Goal: Task Accomplishment & Management: Manage account settings

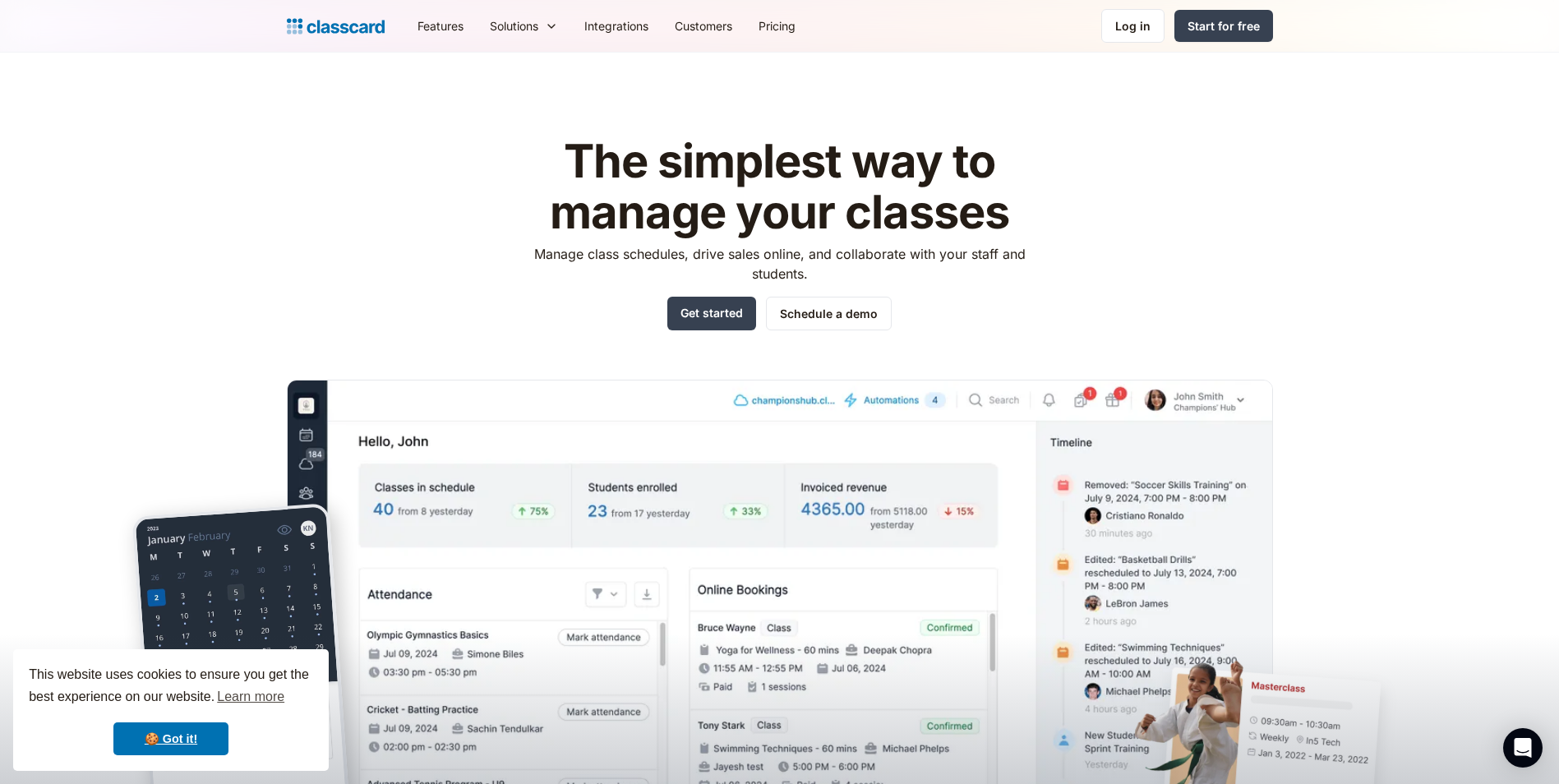
click at [1091, 259] on div "The simplest way to manage your classes Manage class schedules, drive sales onl…" at bounding box center [779, 462] width 986 height 704
drag, startPoint x: 0, startPoint y: 0, endPoint x: 1152, endPoint y: 26, distance: 1152.3
click at [1151, 26] on div "Log in" at bounding box center [1133, 26] width 36 height 17
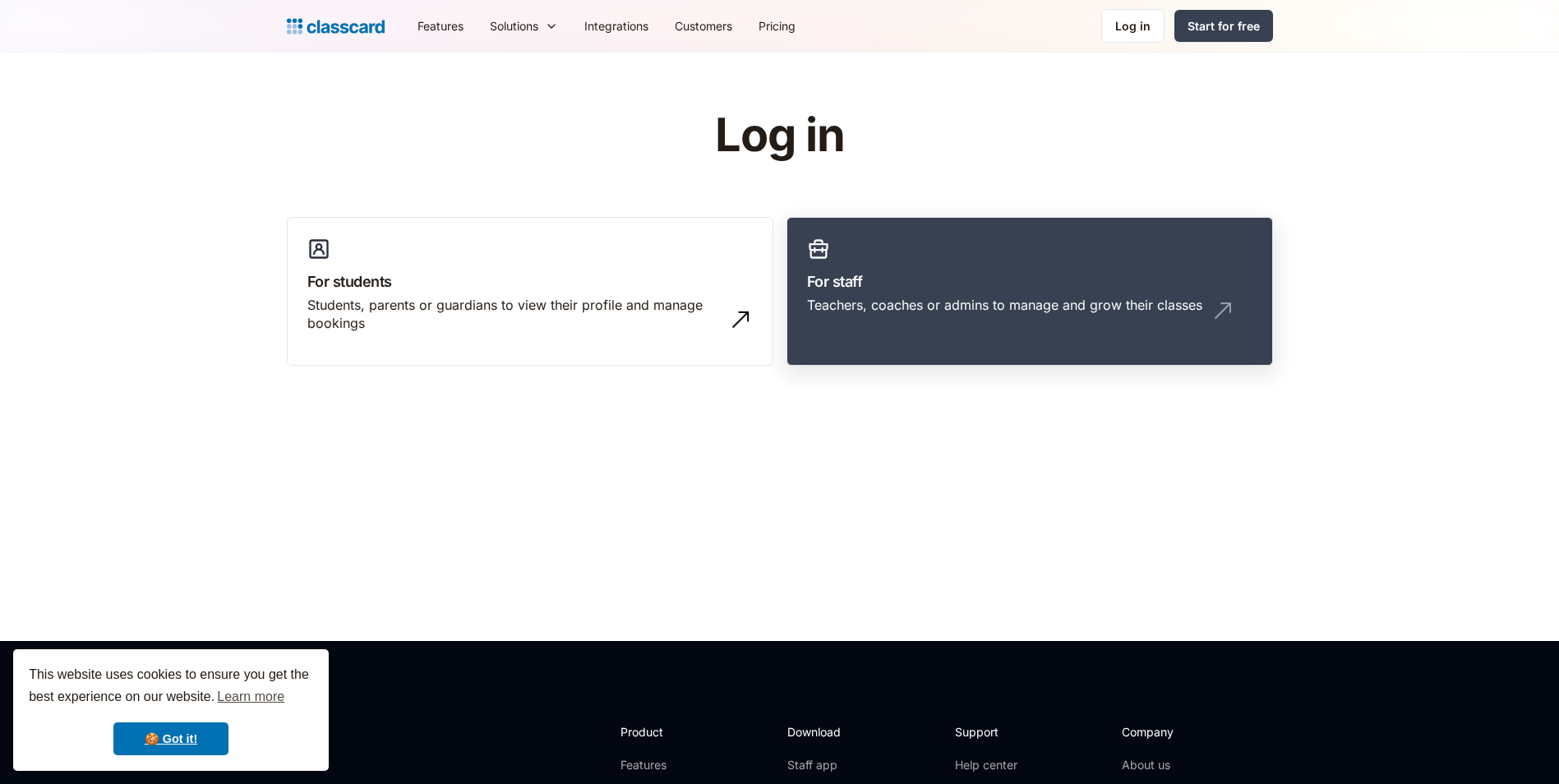
click at [854, 281] on h3 "For staff" at bounding box center [1030, 281] width 446 height 22
